Goal: Find specific page/section: Locate a particular part of the current website

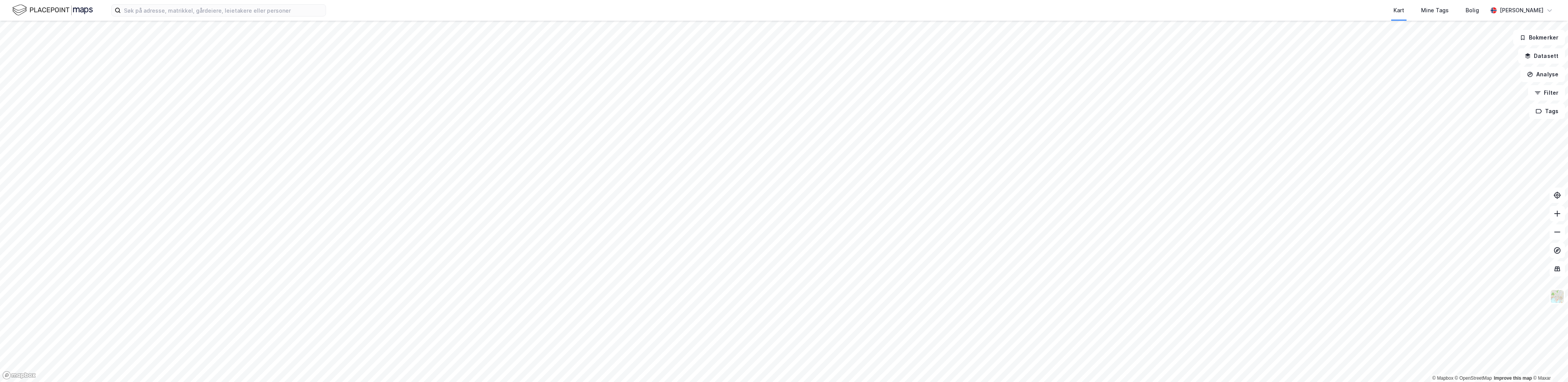
click at [218, 2] on div "Kart Mine Tags Bolig [PERSON_NAME]" at bounding box center [784, 10] width 1568 height 21
click at [217, 8] on input at bounding box center [223, 10] width 205 height 12
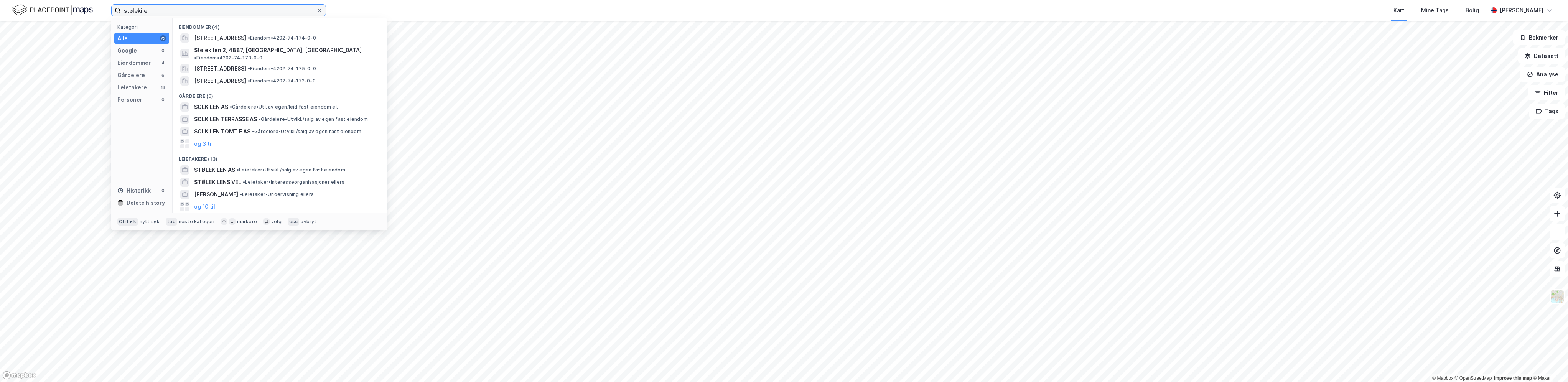
drag, startPoint x: 184, startPoint y: 12, endPoint x: 117, endPoint y: 8, distance: 67.1
click at [117, 8] on label "stølekilen" at bounding box center [219, 10] width 215 height 12
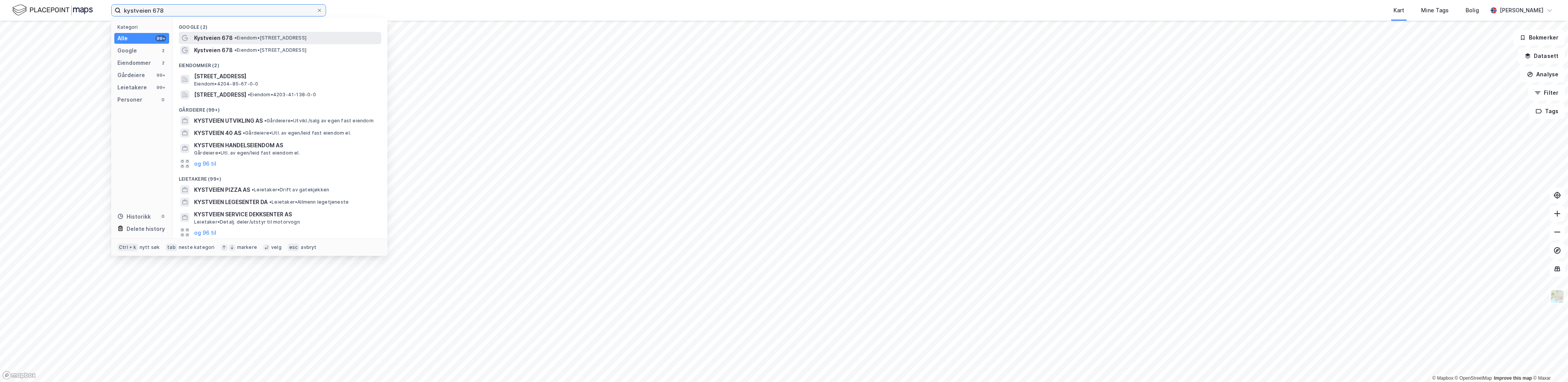
type input "kystveien 678"
click at [219, 39] on span "Kystveien 678" at bounding box center [214, 38] width 39 height 9
